Goal: Transaction & Acquisition: Purchase product/service

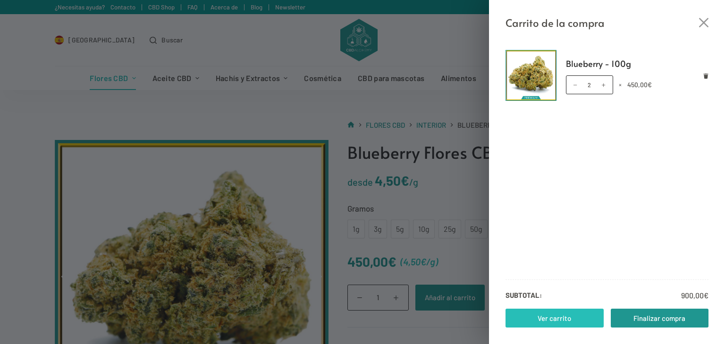
click at [555, 309] on link "Ver carrito" at bounding box center [554, 318] width 98 height 19
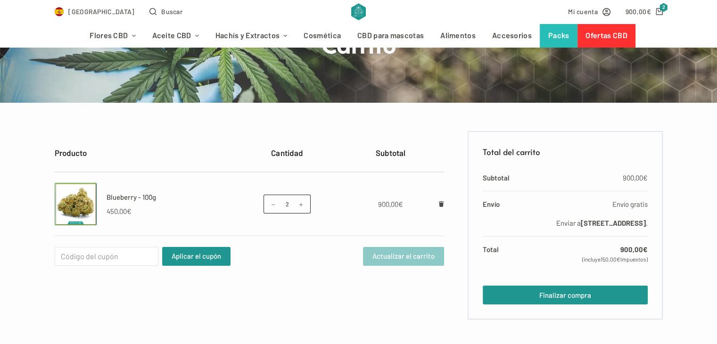
scroll to position [107, 0]
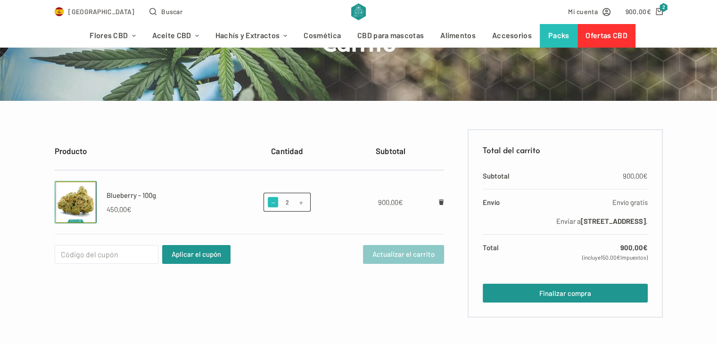
click at [275, 207] on span at bounding box center [273, 202] width 10 height 10
type input "1"
click at [85, 251] on input "Cupón:" at bounding box center [107, 254] width 104 height 19
type input "w"
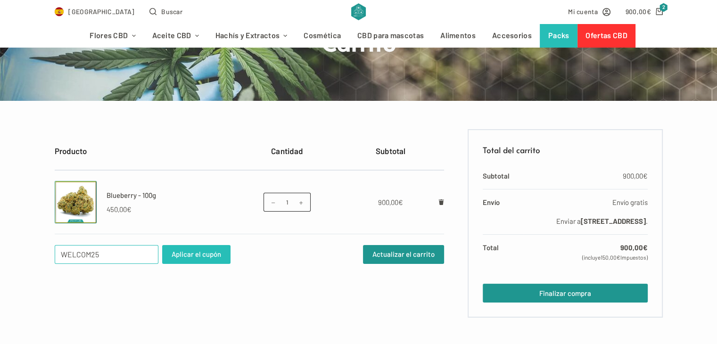
type input "WELCOM25"
click at [207, 255] on button "Aplicar el cupón" at bounding box center [196, 254] width 68 height 19
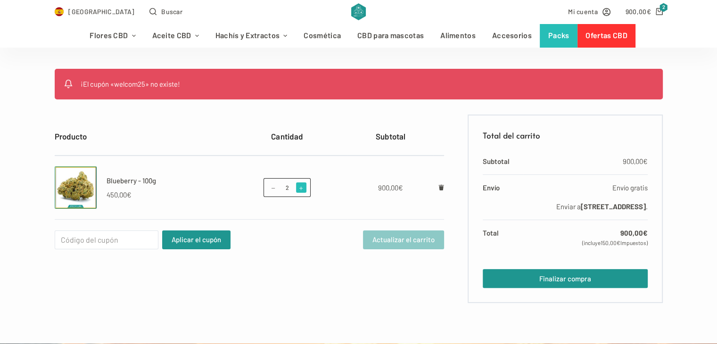
scroll to position [189, 0]
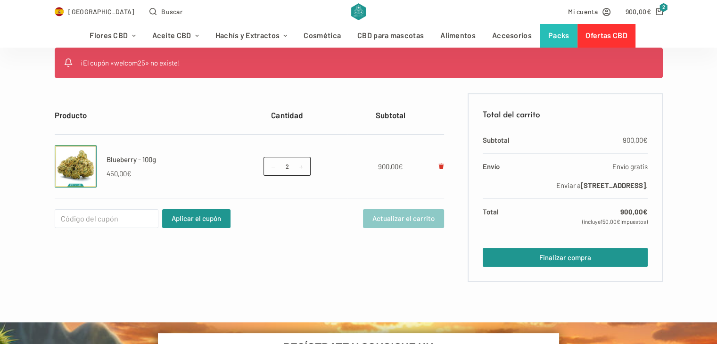
click at [439, 162] on link "Eliminar Blueberry - 100g del carrito" at bounding box center [442, 166] width 6 height 8
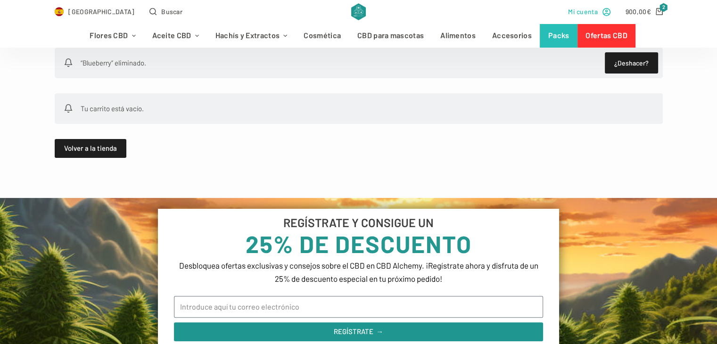
click at [606, 11] on icon "Mi cuenta" at bounding box center [607, 12] width 8 height 8
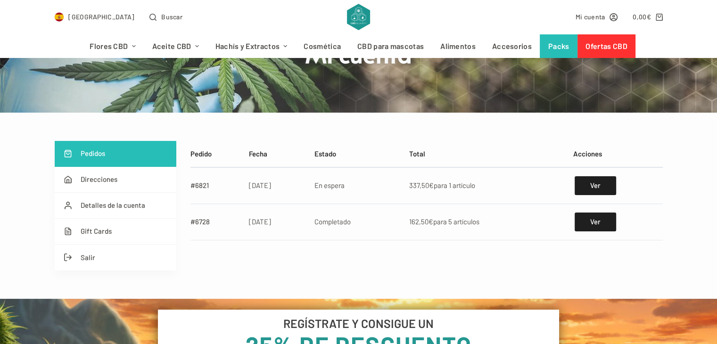
scroll to position [130, 0]
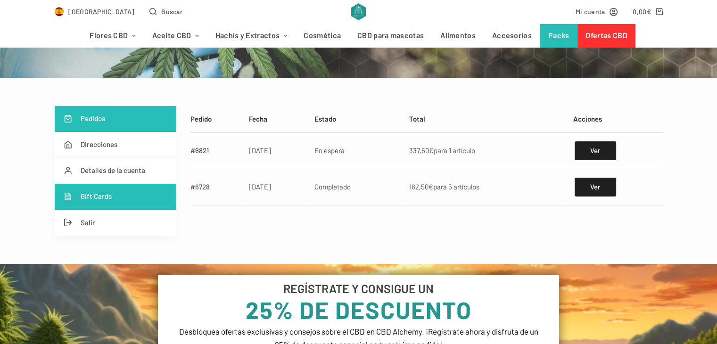
click at [116, 199] on link "Gift Cards" at bounding box center [116, 197] width 122 height 26
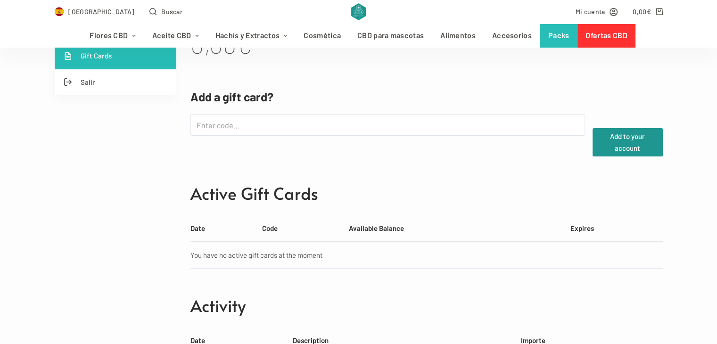
scroll to position [270, 0]
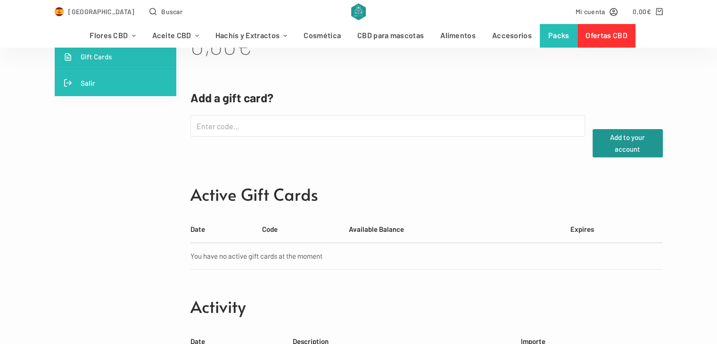
click at [92, 79] on link "Salir" at bounding box center [116, 83] width 122 height 26
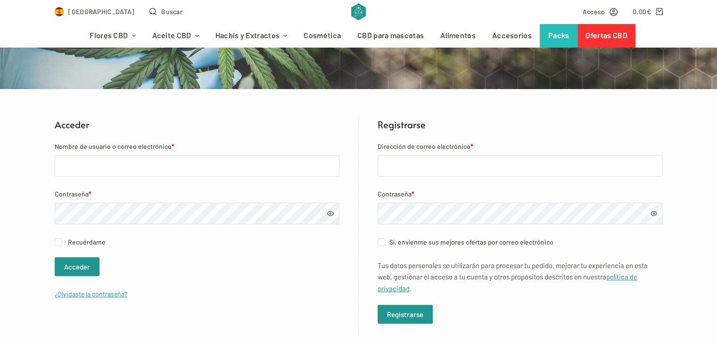
scroll to position [119, 0]
click at [97, 168] on input "Nombre de usuario o correo electrónico *" at bounding box center [197, 166] width 285 height 22
type input "A"
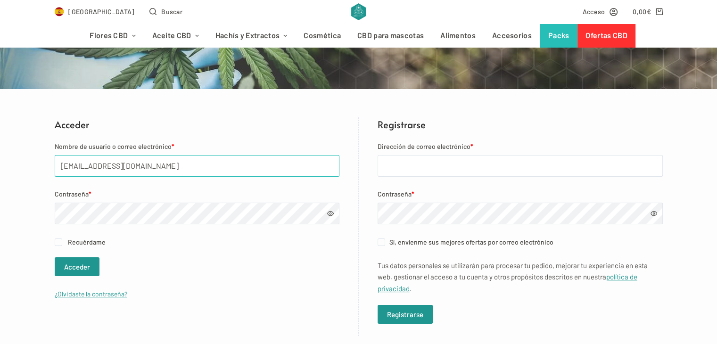
type input "[EMAIL_ADDRESS][DOMAIN_NAME]"
click at [87, 297] on link "¿Olvidaste la contraseña?" at bounding box center [91, 294] width 73 height 8
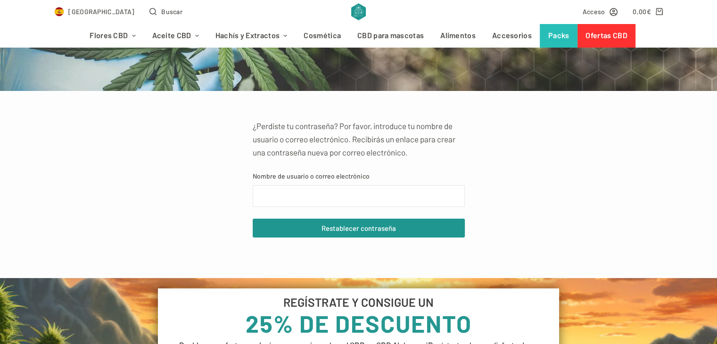
scroll to position [120, 0]
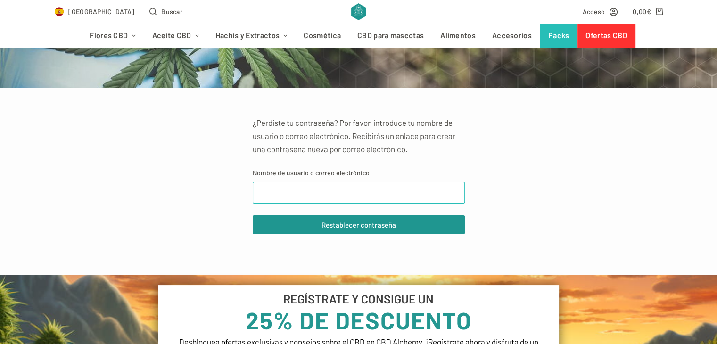
click at [306, 193] on input "Nombre de usuario o correo electrónico" at bounding box center [359, 193] width 212 height 22
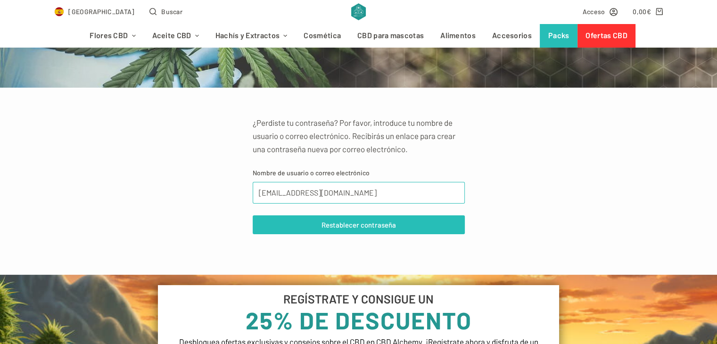
type input "ane.liz16@hotmail.com"
click at [330, 228] on button "Restablecer contraseña" at bounding box center [359, 225] width 212 height 19
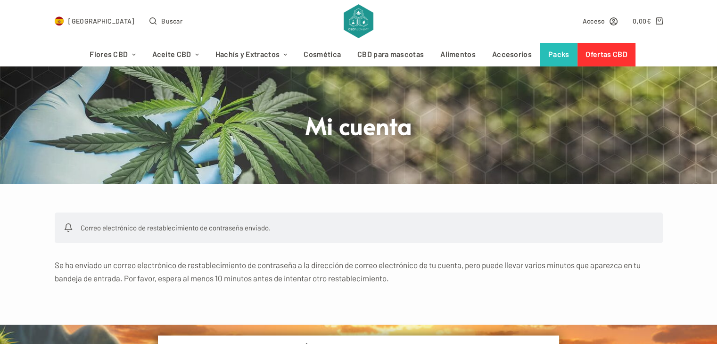
scroll to position [24, 0]
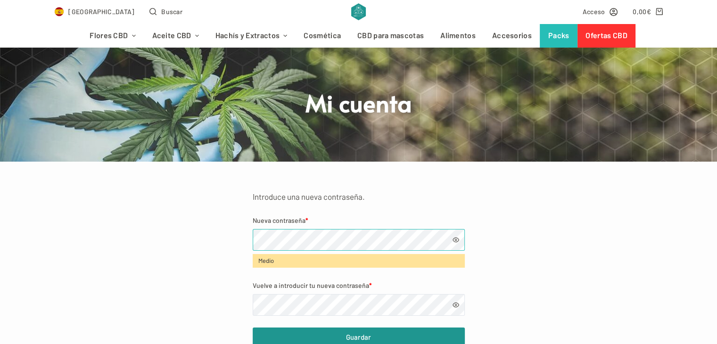
scroll to position [83, 0]
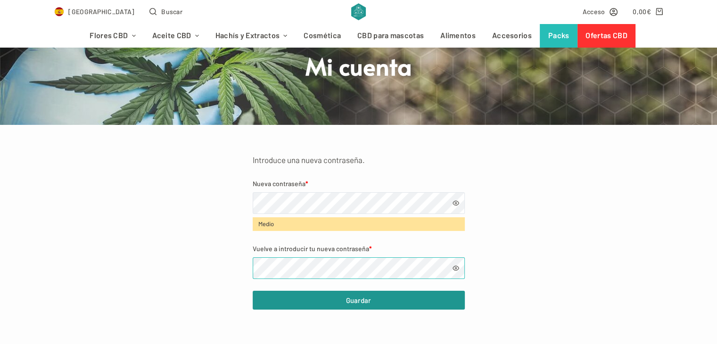
click at [253, 291] on button "Guardar" at bounding box center [359, 300] width 212 height 19
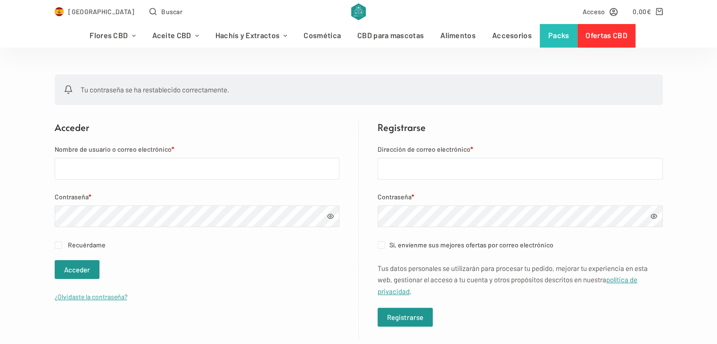
scroll to position [163, 0]
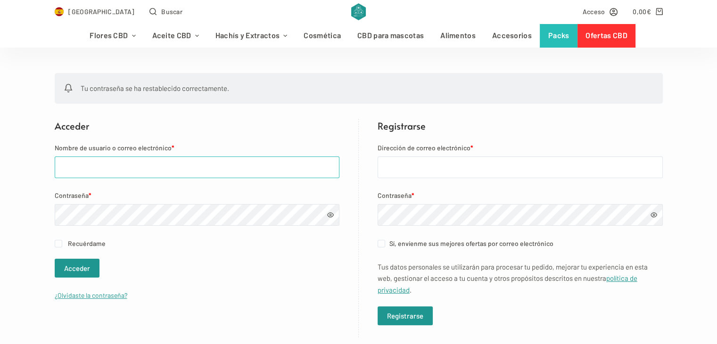
click at [143, 168] on input "Nombre de usuario o correo electrónico *" at bounding box center [197, 168] width 285 height 22
type input "[EMAIL_ADDRESS][DOMAIN_NAME]"
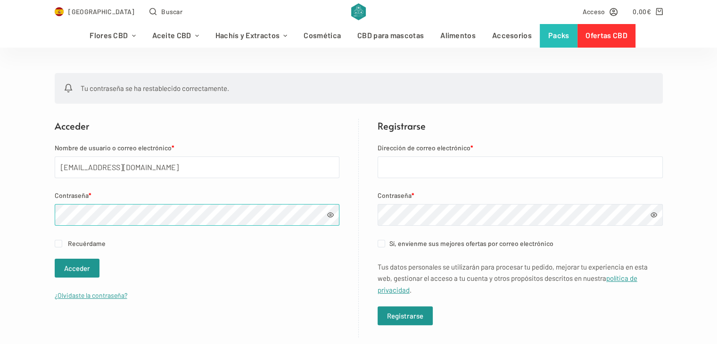
click at [55, 259] on button "Acceder" at bounding box center [77, 268] width 45 height 19
click at [68, 272] on button "Acceder" at bounding box center [77, 268] width 45 height 19
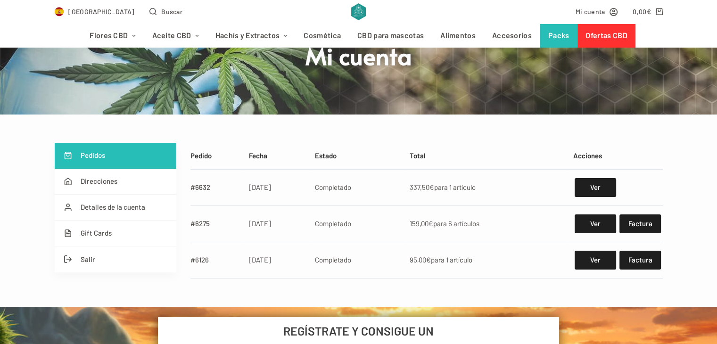
scroll to position [102, 0]
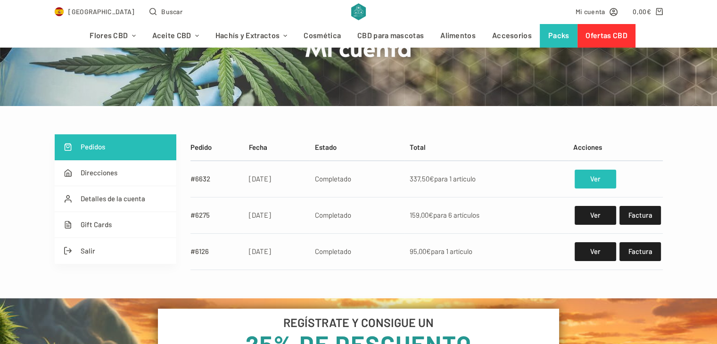
click at [580, 176] on link "Ver" at bounding box center [595, 179] width 41 height 19
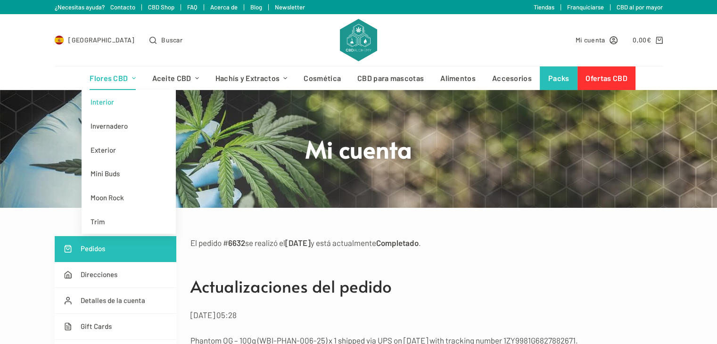
click at [112, 109] on link "Interior" at bounding box center [129, 102] width 94 height 24
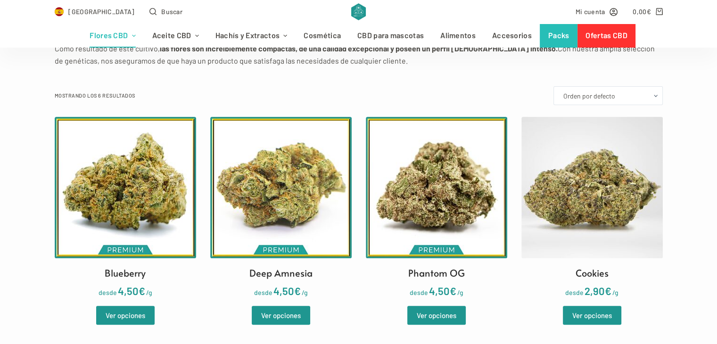
scroll to position [231, 0]
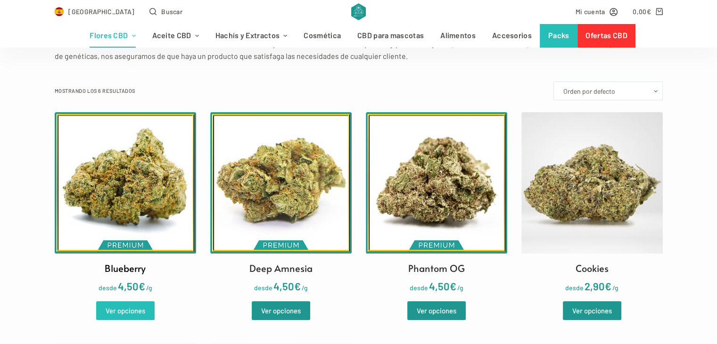
click at [117, 307] on link "Ver opciones" at bounding box center [125, 310] width 58 height 19
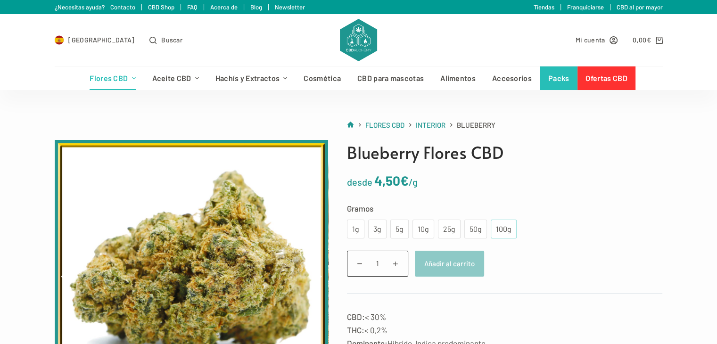
click at [504, 232] on div "100g" at bounding box center [504, 229] width 15 height 12
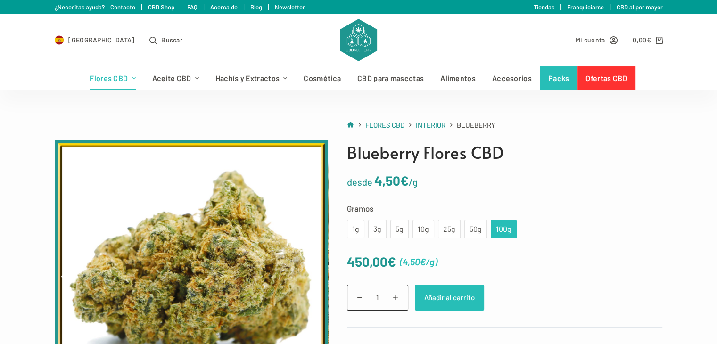
click at [450, 304] on button "Añadir al carrito" at bounding box center [449, 298] width 69 height 26
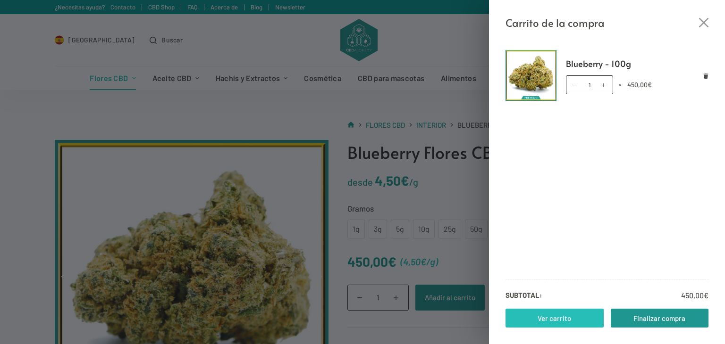
click at [539, 316] on link "Ver carrito" at bounding box center [554, 318] width 98 height 19
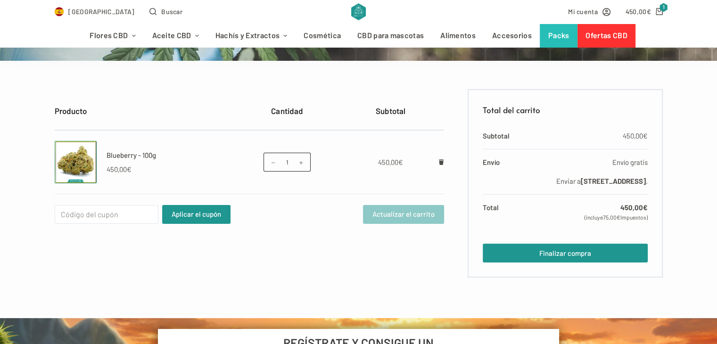
scroll to position [147, 0]
click at [60, 215] on input "Cupón:" at bounding box center [107, 214] width 104 height 19
type input "w"
type input "WELCOME25"
click at [213, 210] on button "Aplicar el cupón" at bounding box center [196, 214] width 68 height 19
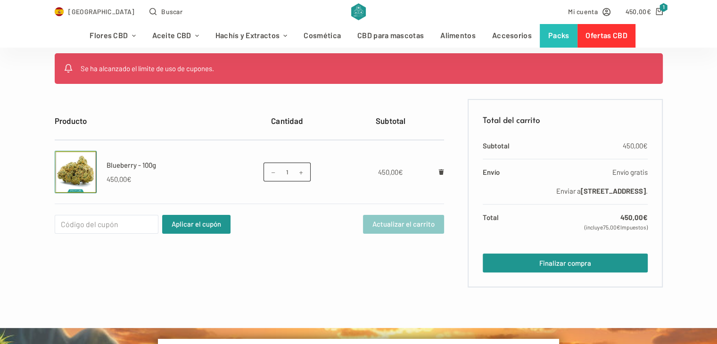
scroll to position [189, 0]
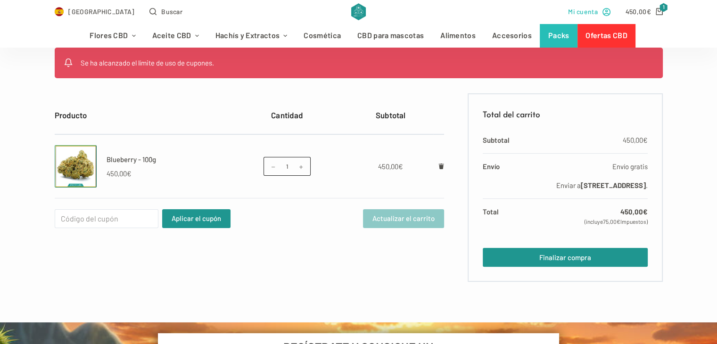
click at [605, 11] on icon "Mi cuenta" at bounding box center [607, 12] width 8 height 8
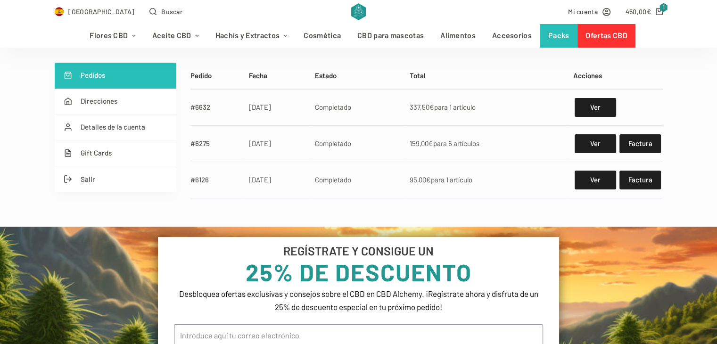
scroll to position [183, 0]
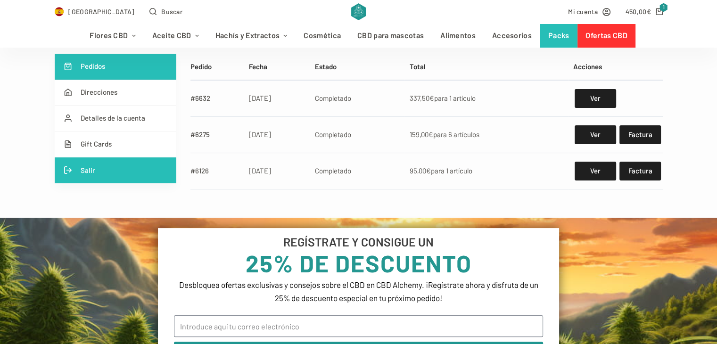
click at [97, 158] on link "Salir" at bounding box center [116, 171] width 122 height 26
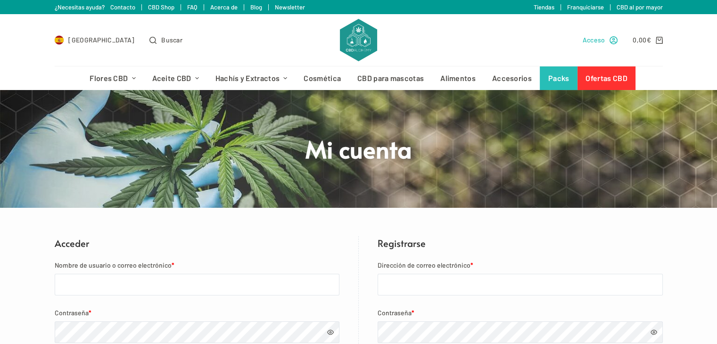
click at [608, 42] on link "Acceso" at bounding box center [600, 39] width 35 height 11
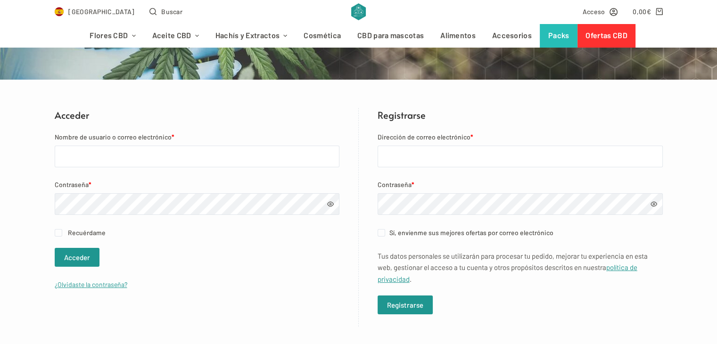
scroll to position [130, 0]
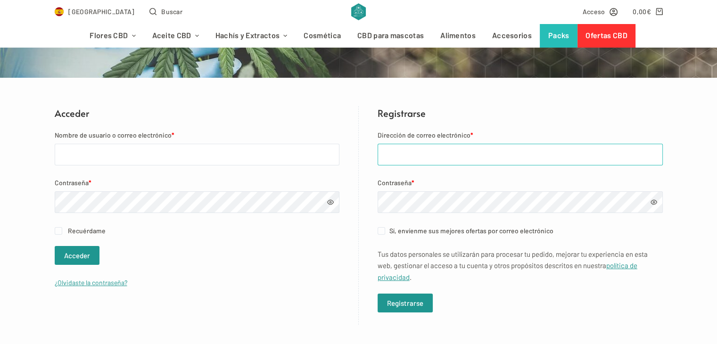
click at [454, 144] on input "Dirección de correo electrónico *" at bounding box center [520, 155] width 285 height 22
type input "B"
type input "[EMAIL_ADDRESS][DOMAIN_NAME]"
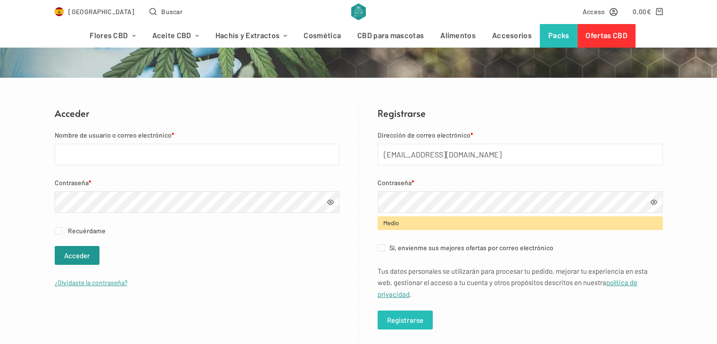
click at [409, 319] on button "Registrarse" at bounding box center [405, 320] width 55 height 19
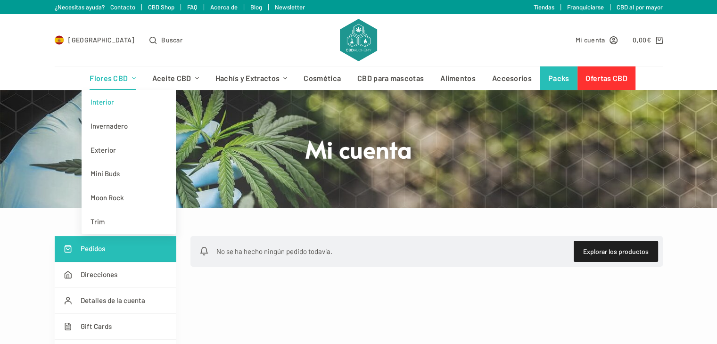
click at [118, 97] on link "Interior" at bounding box center [129, 102] width 94 height 24
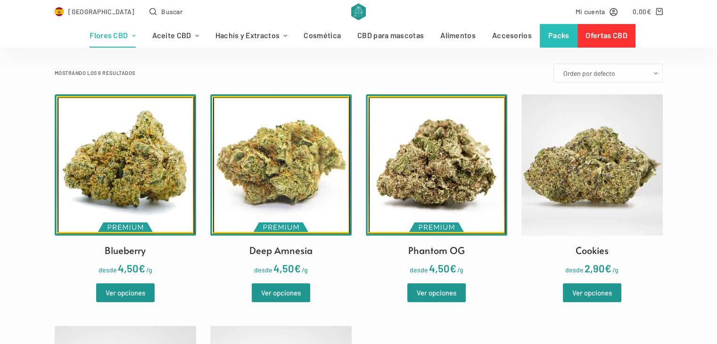
scroll to position [250, 0]
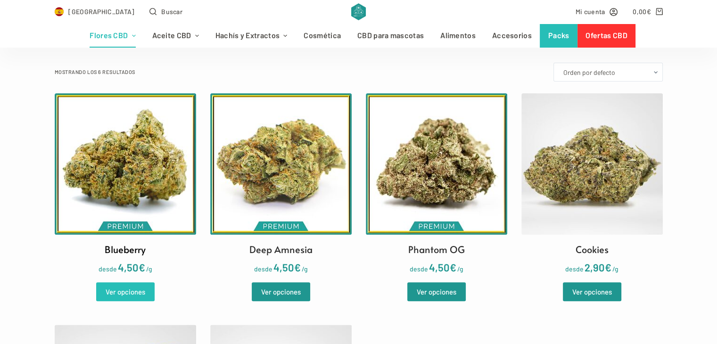
click at [117, 293] on link "Ver opciones" at bounding box center [125, 292] width 58 height 19
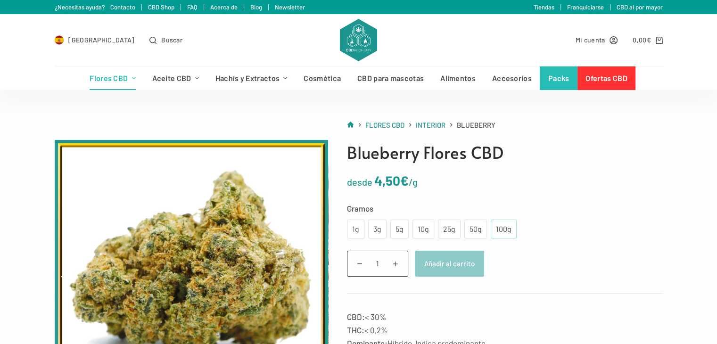
click at [502, 227] on div "100g" at bounding box center [504, 229] width 15 height 12
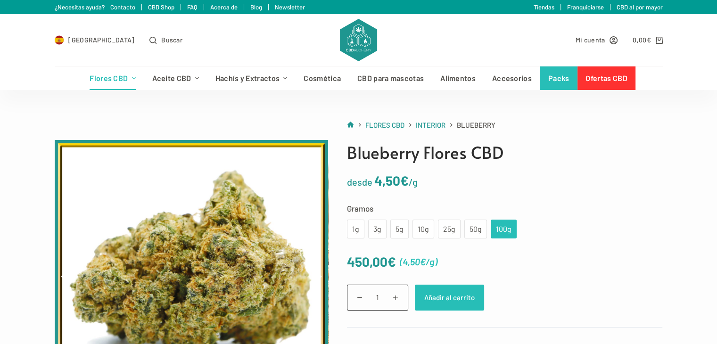
click at [453, 292] on button "Añadir al carrito" at bounding box center [449, 298] width 69 height 26
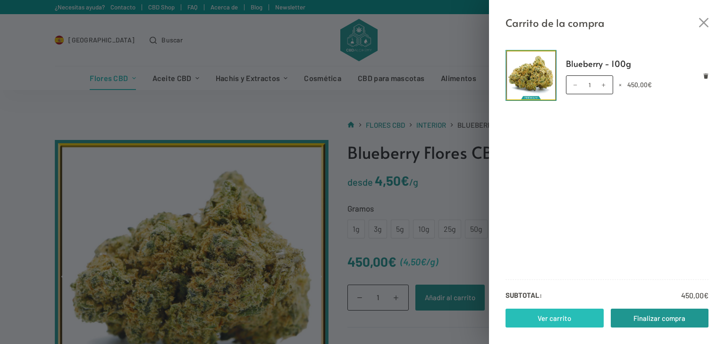
click at [541, 316] on link "Ver carrito" at bounding box center [554, 318] width 98 height 19
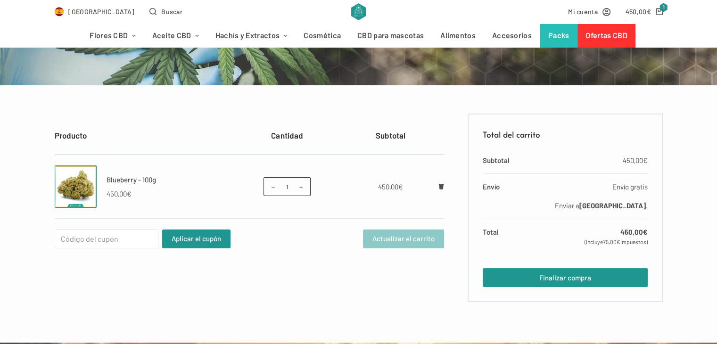
scroll to position [130, 0]
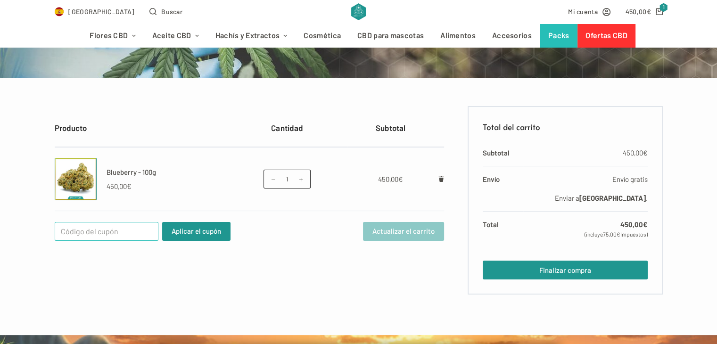
click at [125, 229] on input "Cupón:" at bounding box center [107, 231] width 104 height 19
type input "WELCOME25"
click at [192, 232] on button "Aplicar el cupón" at bounding box center [196, 231] width 68 height 19
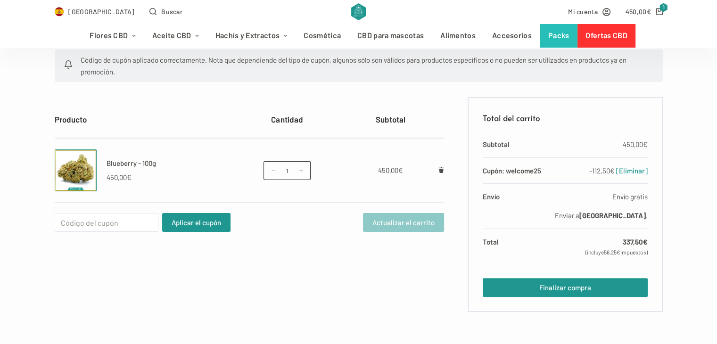
scroll to position [189, 0]
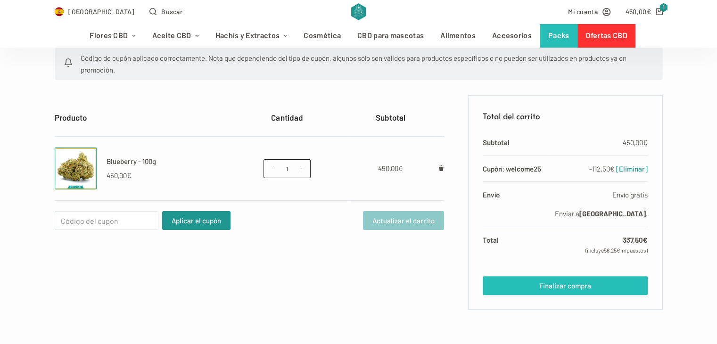
click at [513, 283] on link "Finalizar compra" at bounding box center [565, 285] width 165 height 19
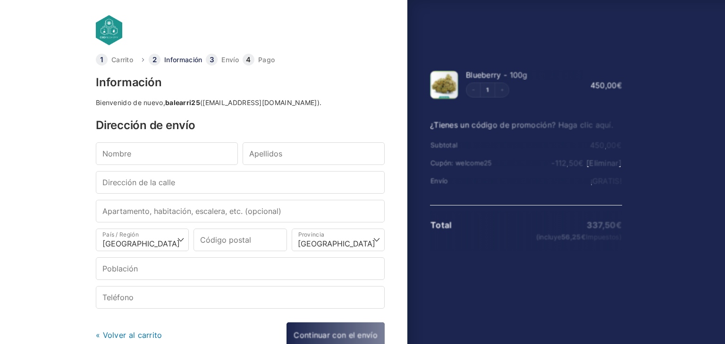
select select "B"
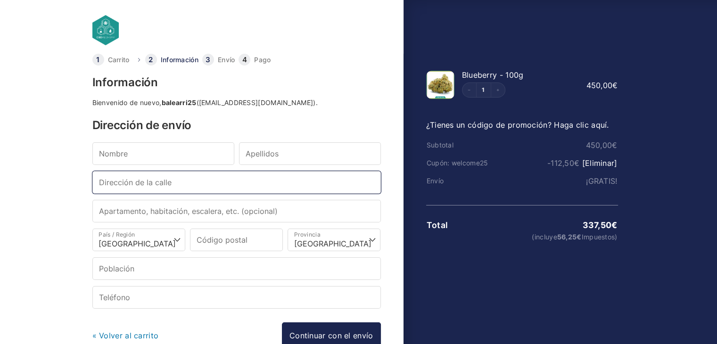
click at [177, 172] on input "Dirección de la calle *" at bounding box center [236, 182] width 289 height 23
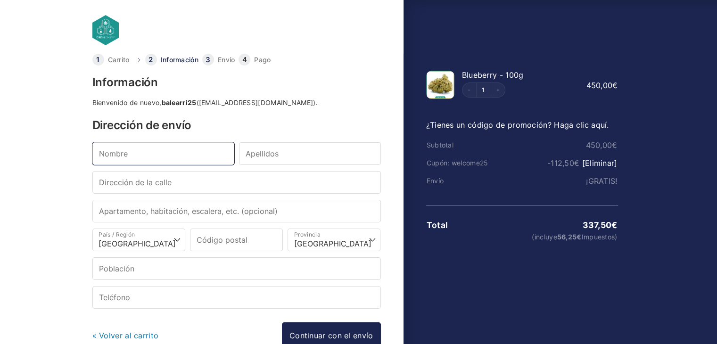
click at [176, 158] on input "Nombre *" at bounding box center [163, 153] width 142 height 23
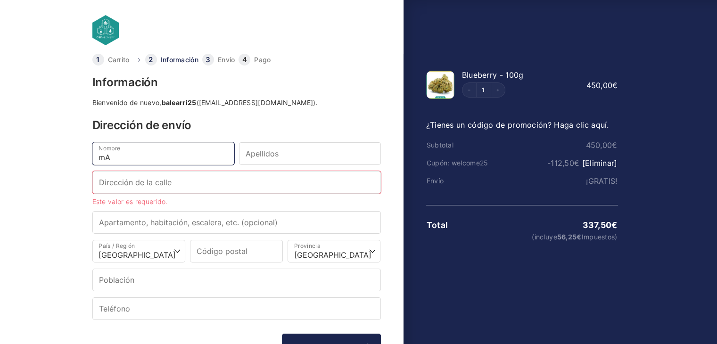
type input "m"
type input "[PERSON_NAME]"
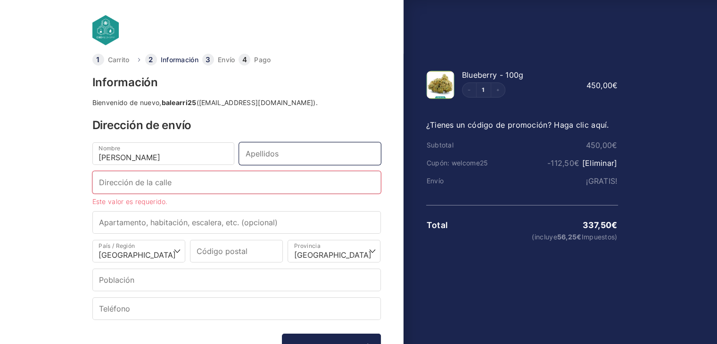
click at [266, 162] on input "Apellidos *" at bounding box center [310, 153] width 142 height 23
type input "Iribar"
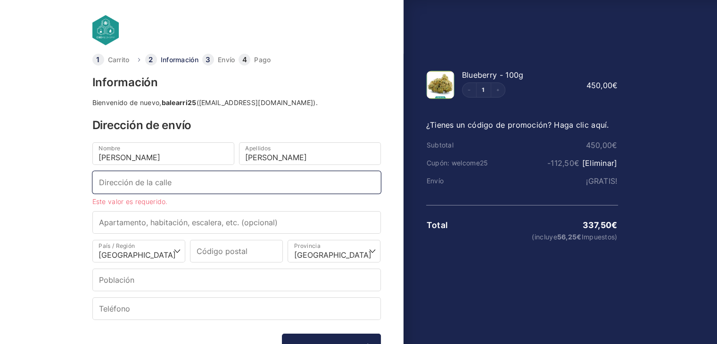
click at [242, 183] on input "Dirección de la calle *" at bounding box center [236, 182] width 289 height 23
type input "[STREET_ADDRESS] (Restaurante [GEOGRAPHIC_DATA])"
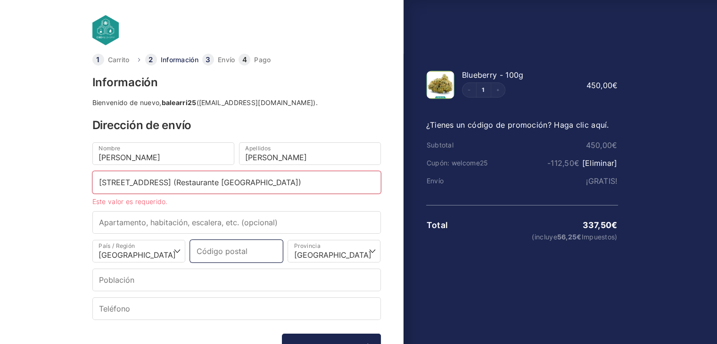
type input "20808"
select select "SS"
type input "Getaria"
type input "+34630362388"
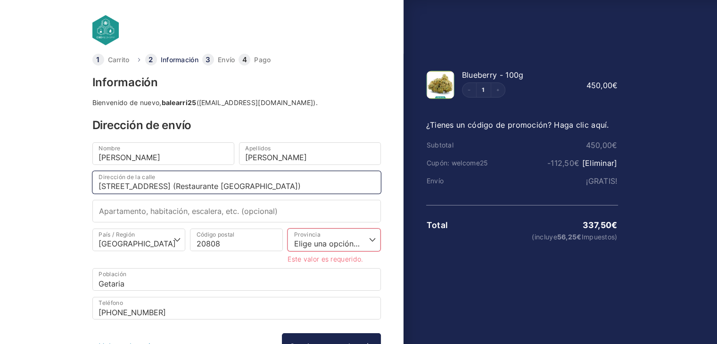
scroll to position [67, 0]
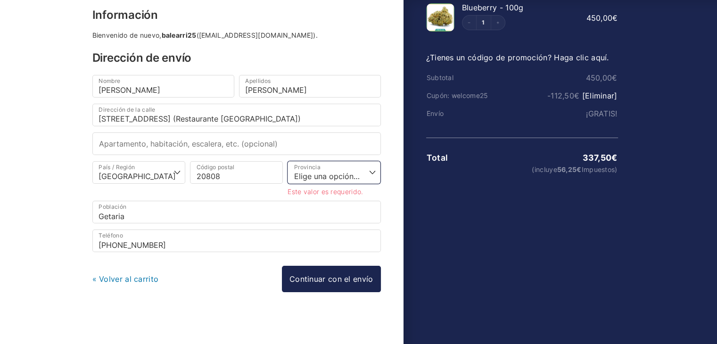
click at [341, 173] on select "Elige una opción… La Coruña Álava Albacete Alicante Almería Asturias Ávila Bada…" at bounding box center [334, 172] width 93 height 23
select select "SS"
click at [288, 171] on select "Elige una opción… La Coruña Álava Albacete Alicante Almería Asturias Ávila Bada…" at bounding box center [334, 172] width 93 height 23
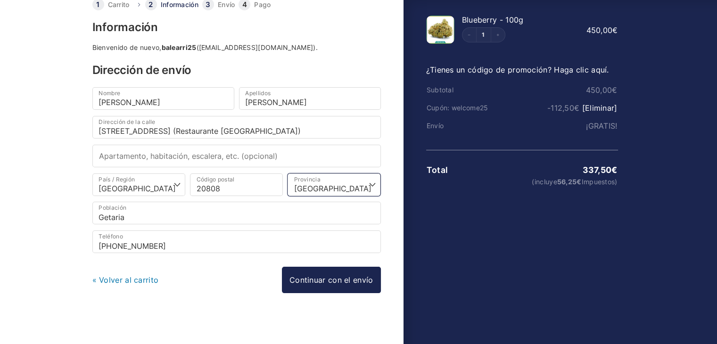
scroll to position [56, 0]
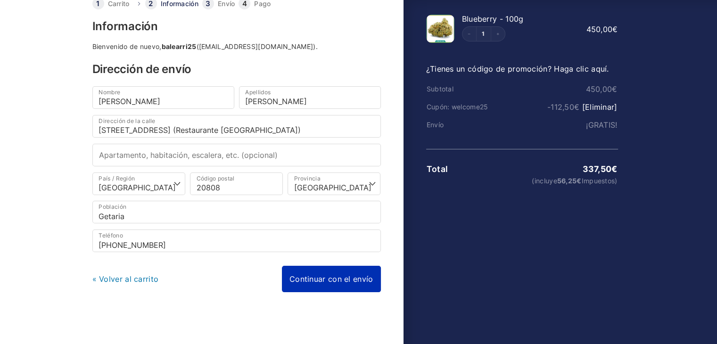
click at [347, 274] on link "Continuar con el envío" at bounding box center [331, 279] width 99 height 26
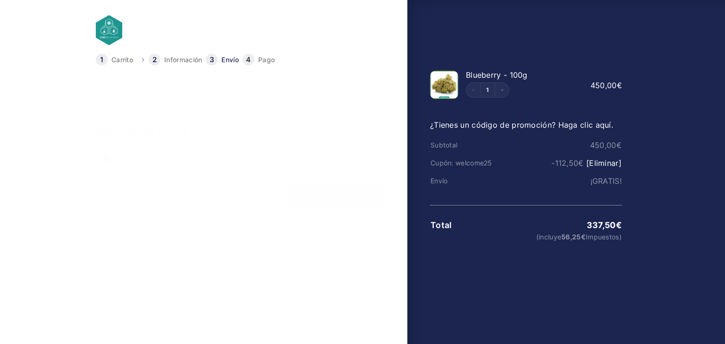
click at [339, 204] on link "Continuar con el pago" at bounding box center [336, 196] width 98 height 26
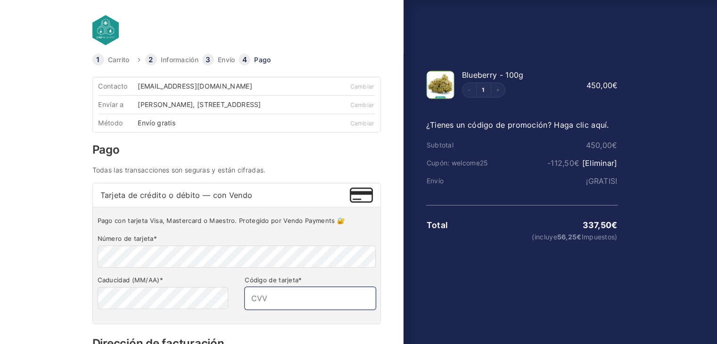
click at [271, 301] on input "Código de tarjeta *" at bounding box center [310, 298] width 131 height 23
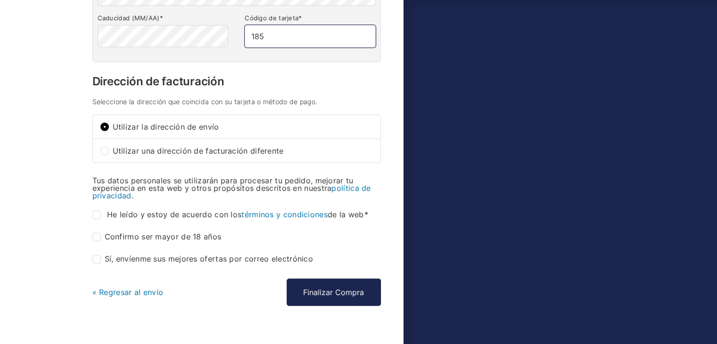
scroll to position [284, 0]
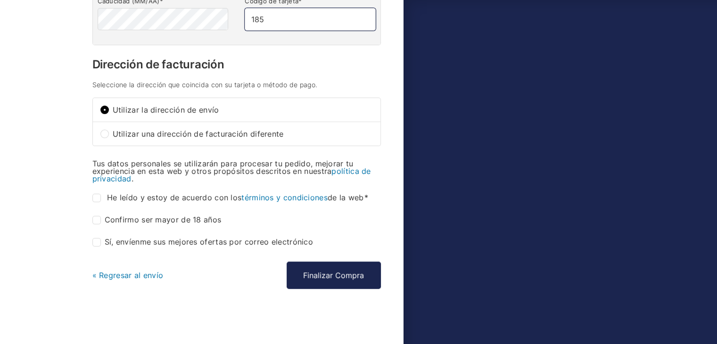
type input "185"
click at [92, 217] on div "Carrito Información Envío Pago Información Bienvenido de nuevo, balearri25 (bal…" at bounding box center [247, 60] width 314 height 570
click at [96, 219] on input "Confirmo ser mayor de 18 años *" at bounding box center [96, 220] width 8 height 8
checkbox input "true"
click at [98, 199] on input "He leído y estoy de acuerdo con los términos y condiciones de la web *" at bounding box center [96, 198] width 8 height 8
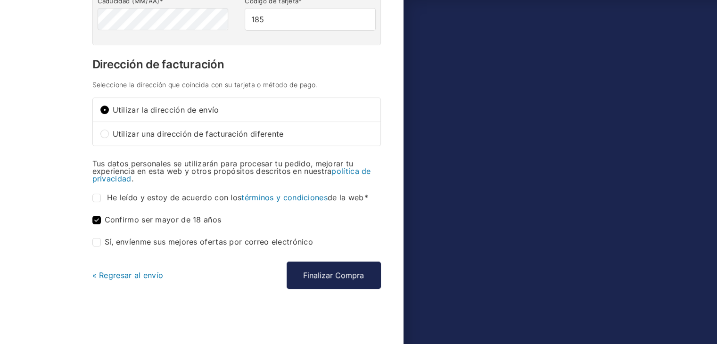
checkbox input "true"
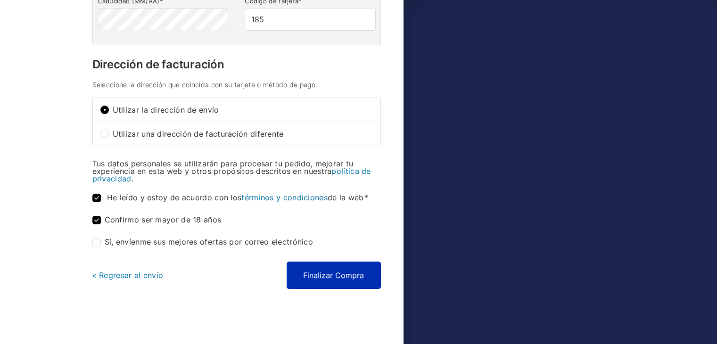
click at [343, 281] on button "Finalizar Compra" at bounding box center [334, 275] width 94 height 27
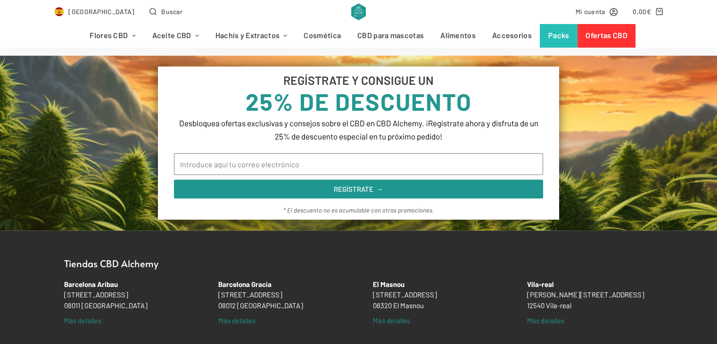
scroll to position [774, 0]
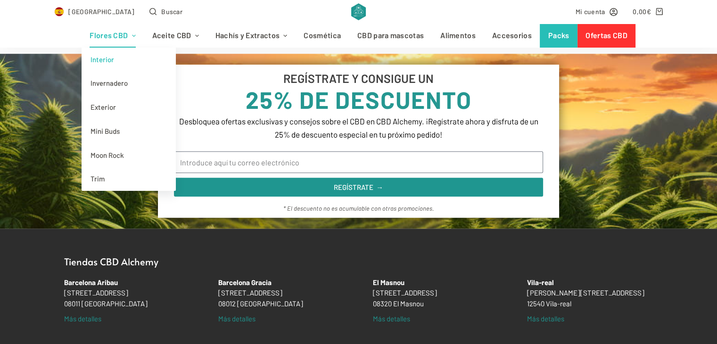
click at [115, 58] on link "Interior" at bounding box center [129, 60] width 94 height 24
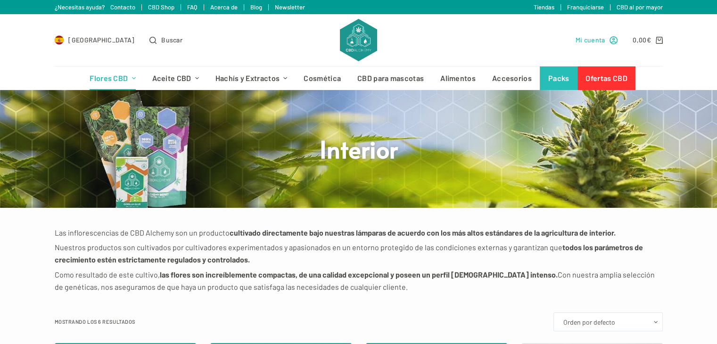
click at [600, 45] on span "Mi cuenta" at bounding box center [591, 39] width 30 height 11
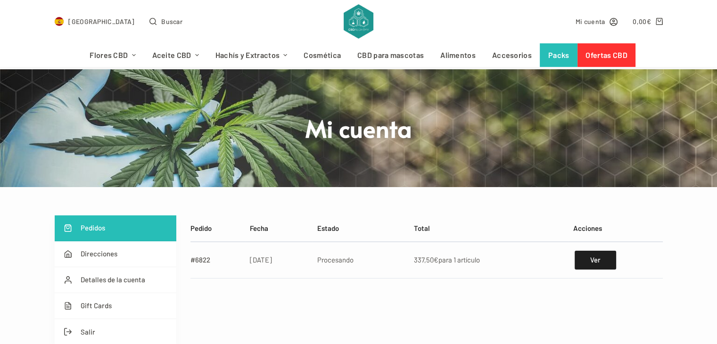
scroll to position [23, 0]
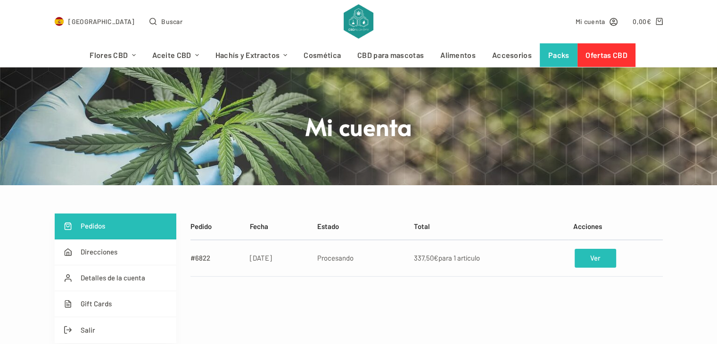
click at [592, 257] on link "Ver" at bounding box center [595, 258] width 41 height 19
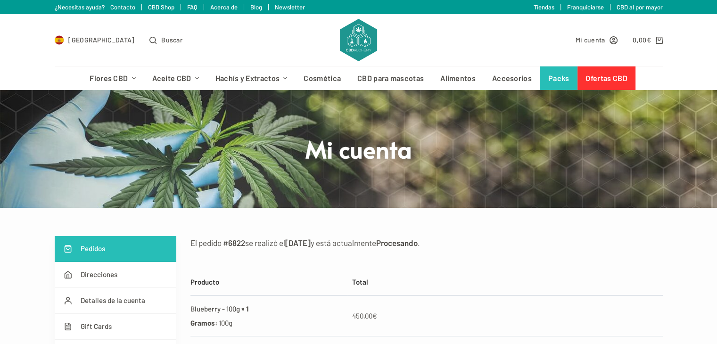
click at [637, 5] on link "CBD al por mayor" at bounding box center [640, 7] width 46 height 8
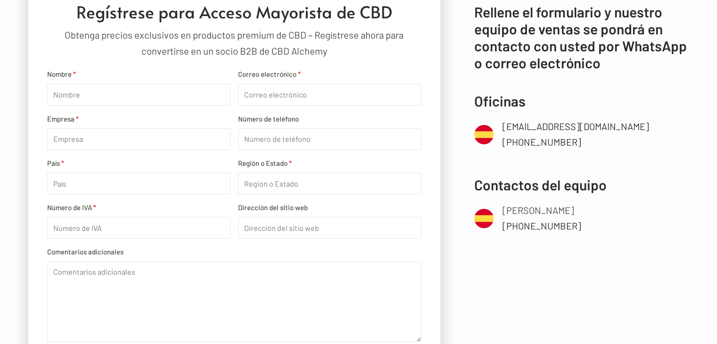
scroll to position [388, 0]
click at [219, 231] on input "Número de IVA" at bounding box center [138, 228] width 183 height 22
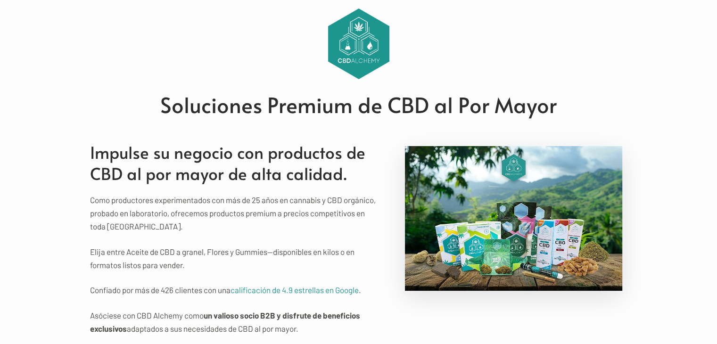
scroll to position [0, 0]
